Goal: Task Accomplishment & Management: Manage account settings

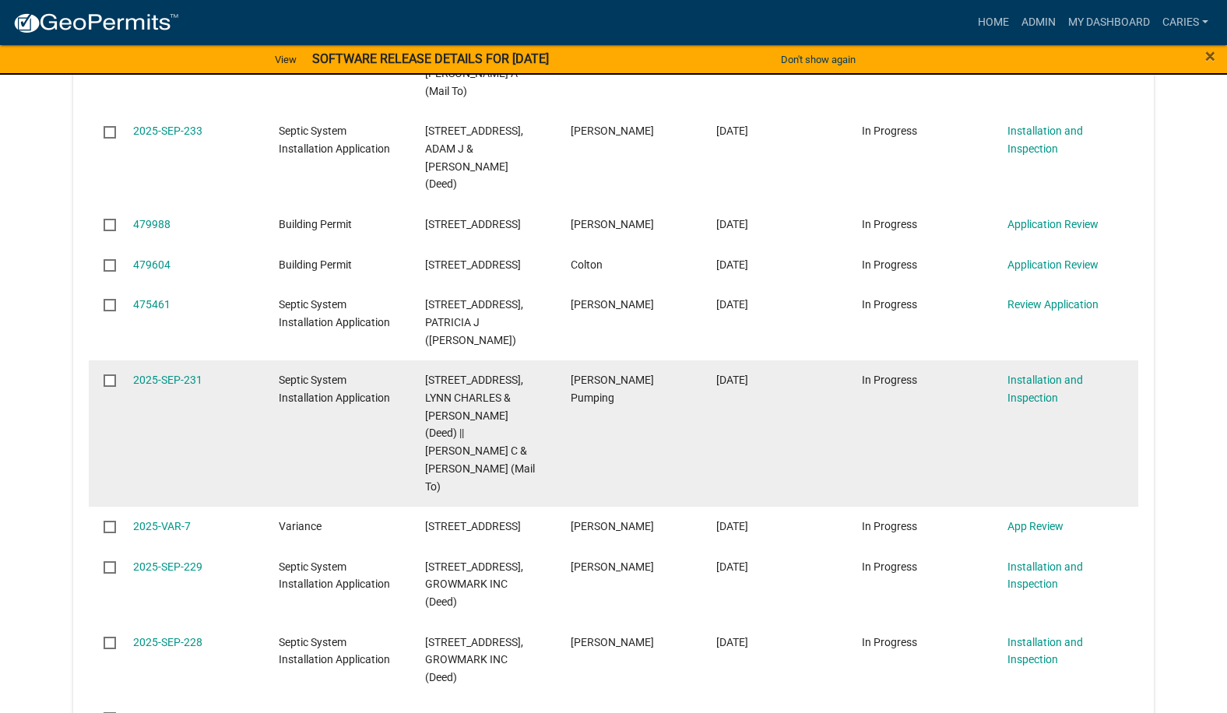
scroll to position [1282, 0]
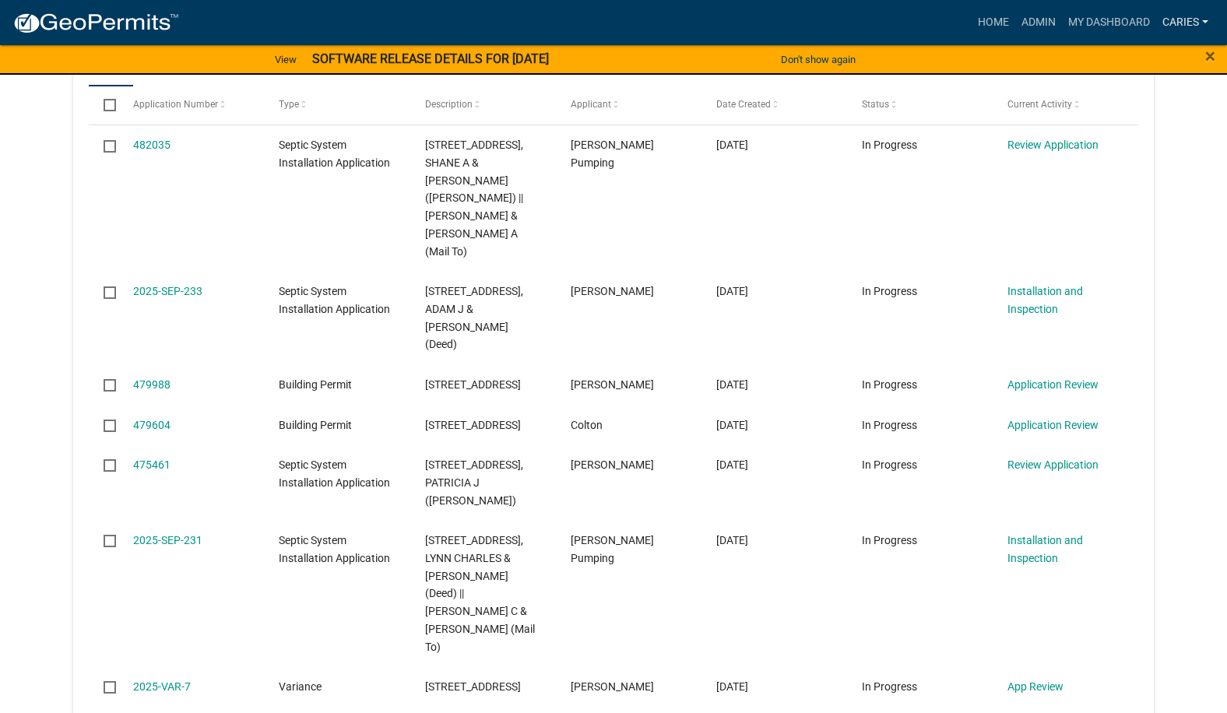
click at [1169, 23] on link "CarieS" at bounding box center [1185, 23] width 58 height 30
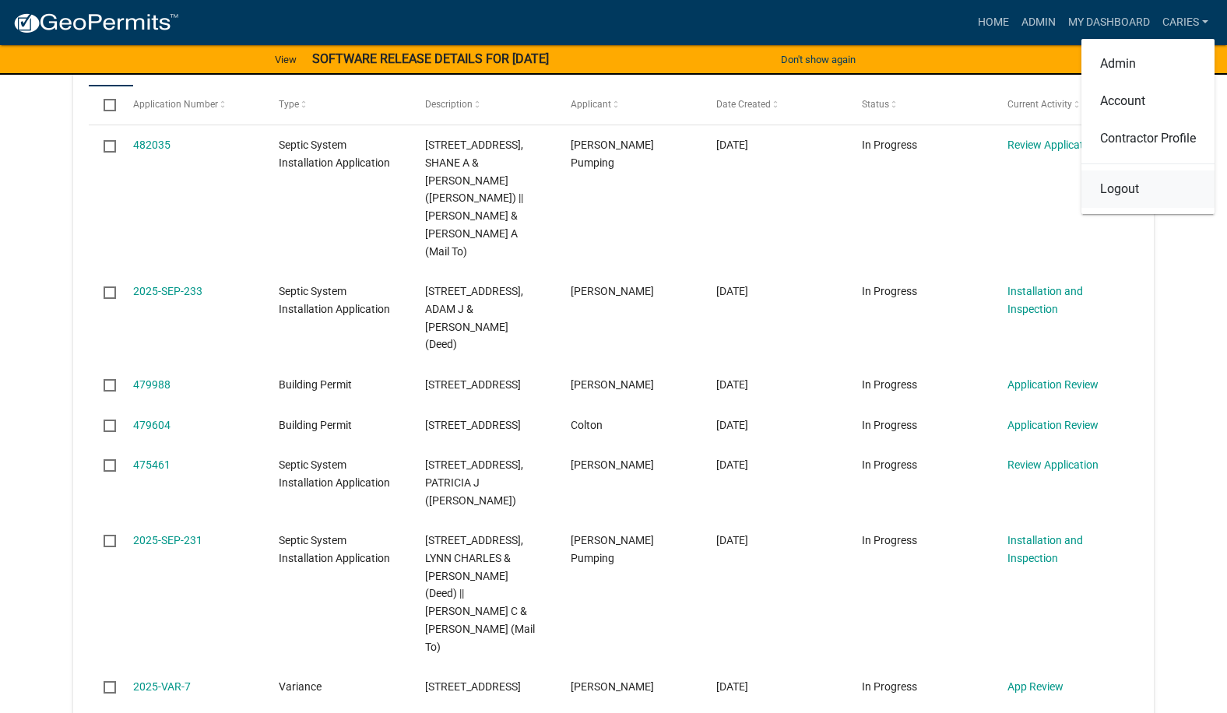
click at [1111, 194] on link "Logout" at bounding box center [1147, 189] width 133 height 37
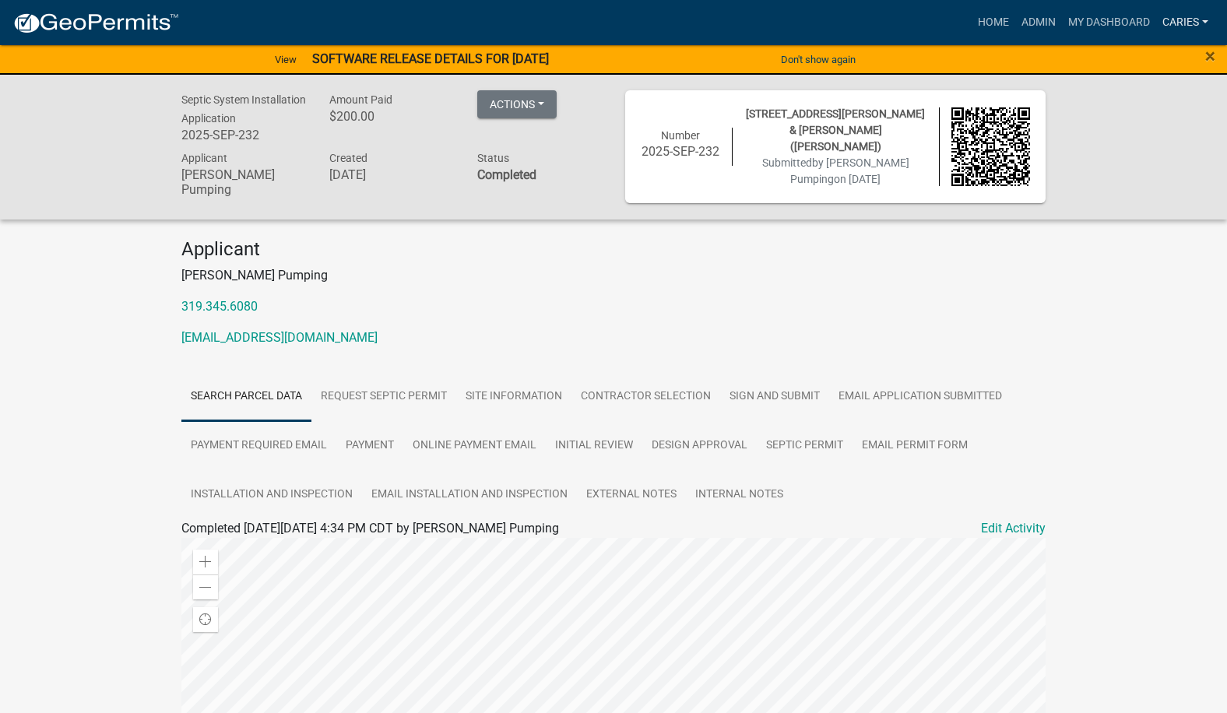
click at [1196, 15] on link "CarieS" at bounding box center [1185, 23] width 58 height 30
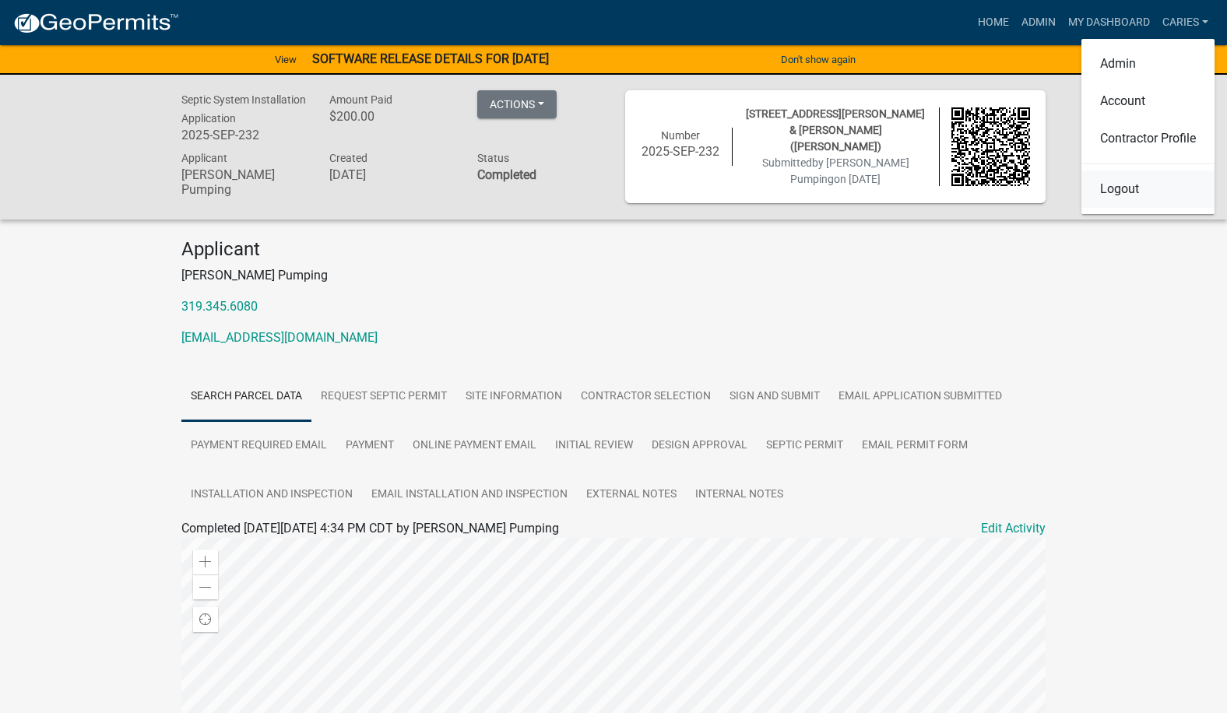
click at [1124, 186] on link "Logout" at bounding box center [1147, 189] width 133 height 37
